Goal: Navigation & Orientation: Understand site structure

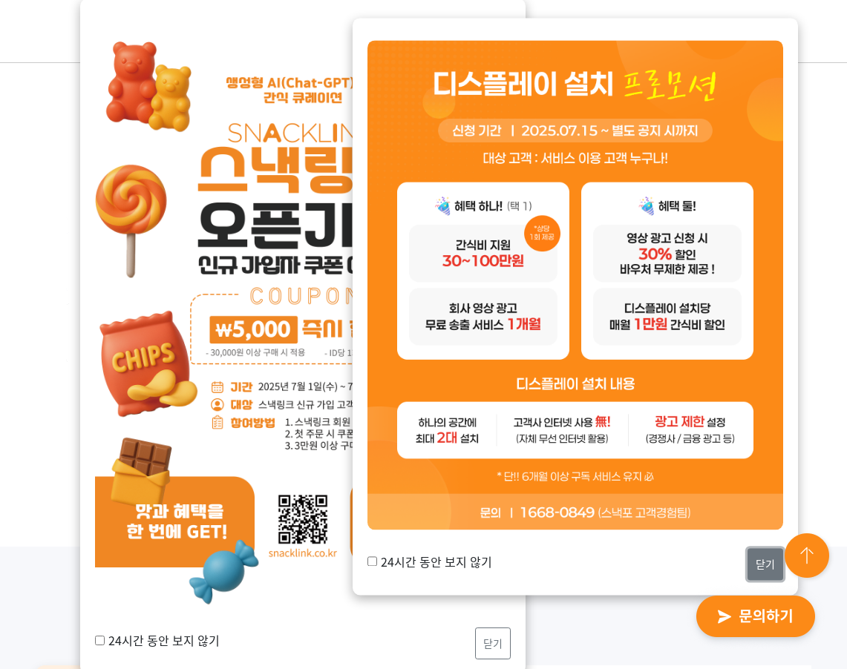
click at [652, 395] on button "닫기" at bounding box center [765, 565] width 36 height 32
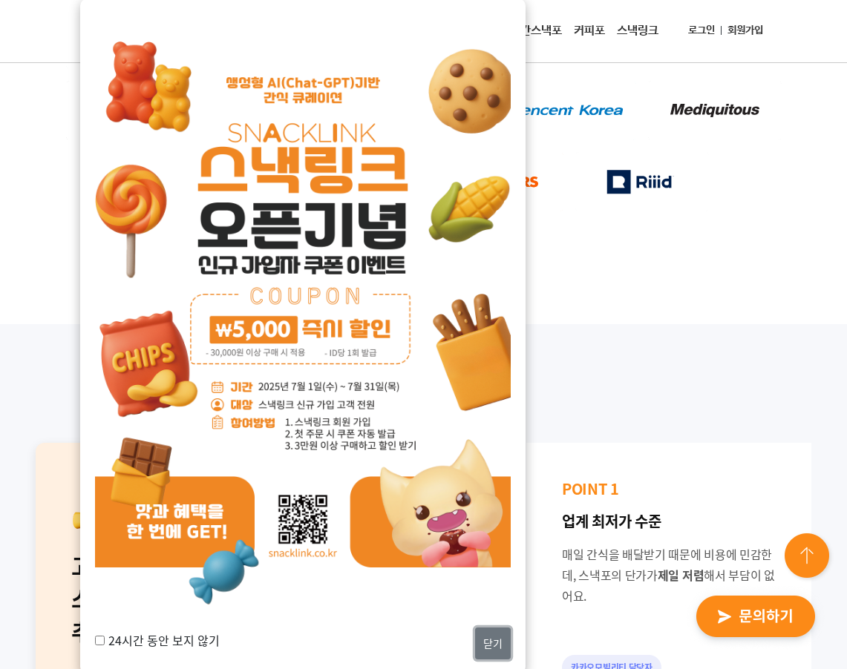
click at [506, 395] on button "닫기" at bounding box center [493, 643] width 36 height 32
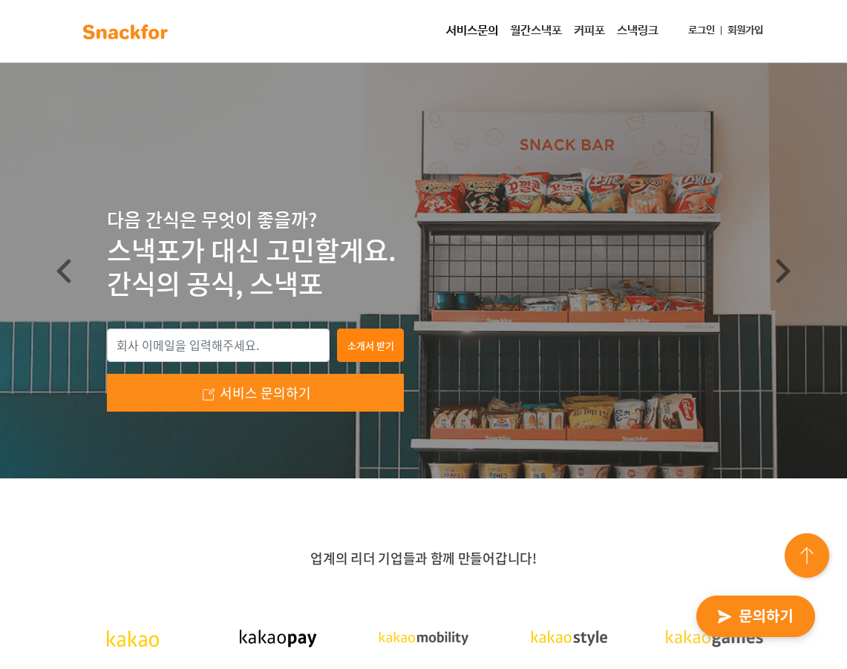
click at [595, 38] on link "커피포" at bounding box center [589, 31] width 43 height 30
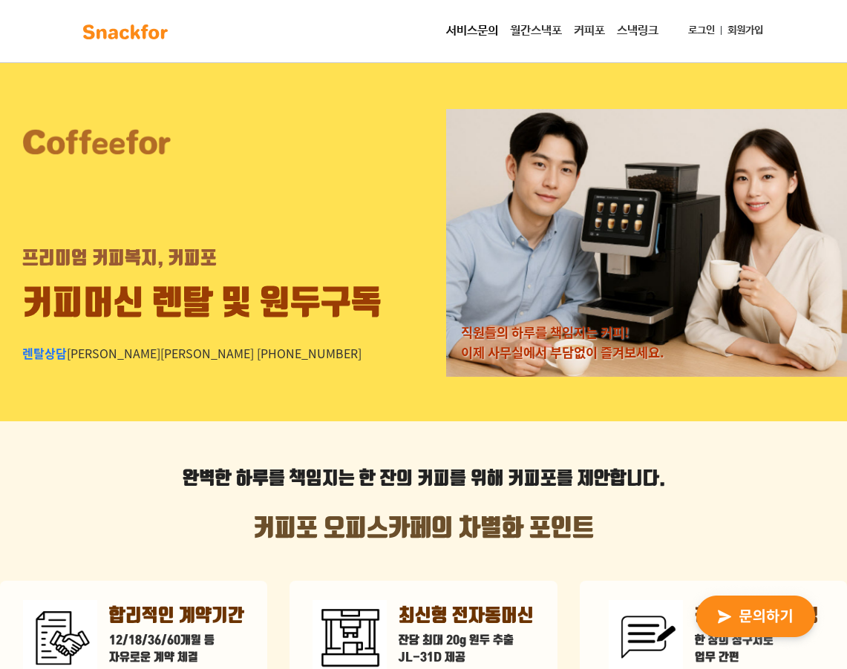
click at [545, 36] on link "월간스낵포" at bounding box center [536, 31] width 64 height 30
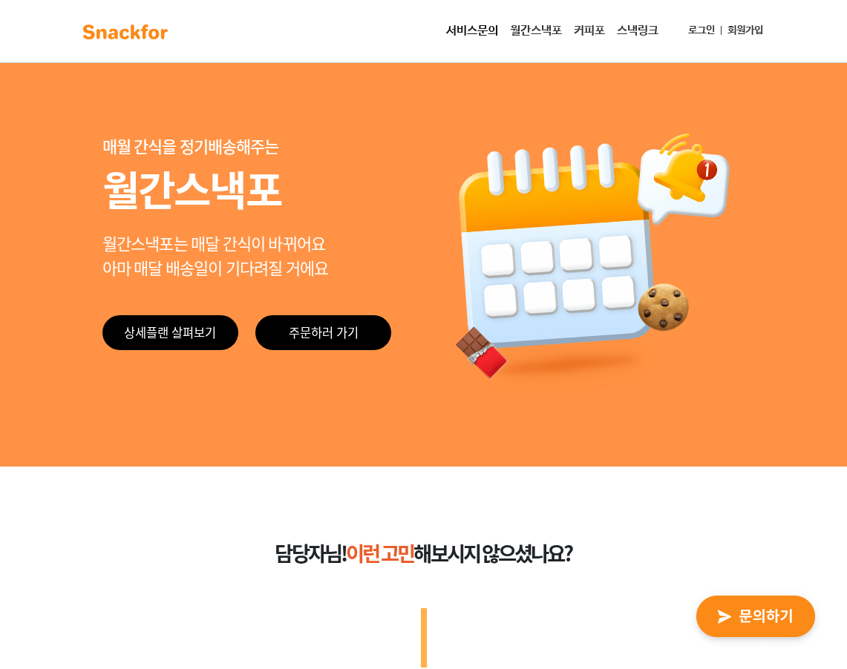
click at [472, 27] on link "서비스문의" at bounding box center [472, 31] width 64 height 30
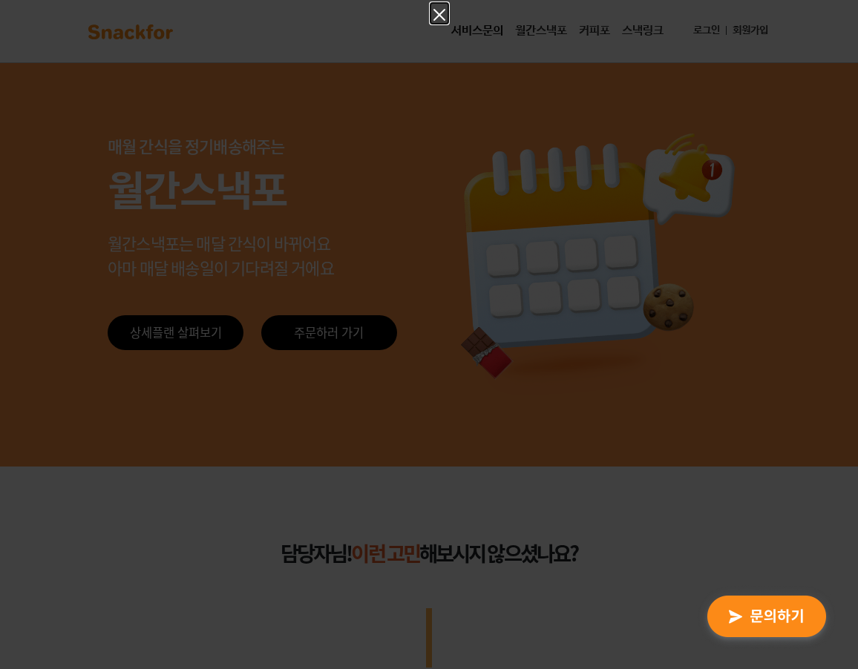
click at [436, 12] on icon "Close" at bounding box center [439, 15] width 12 height 12
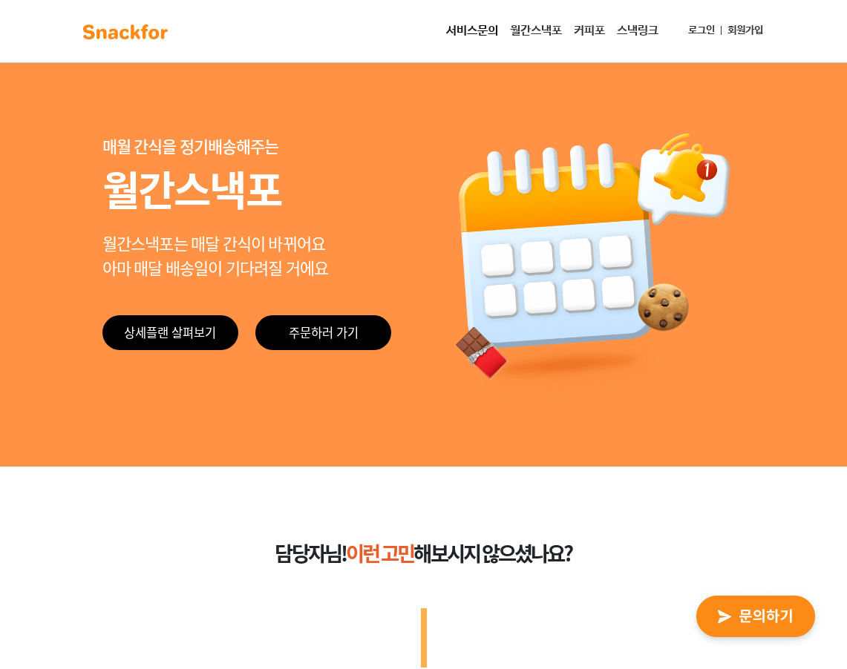
click at [631, 36] on link "스낵링크" at bounding box center [637, 31] width 53 height 30
